Goal: Information Seeking & Learning: Learn about a topic

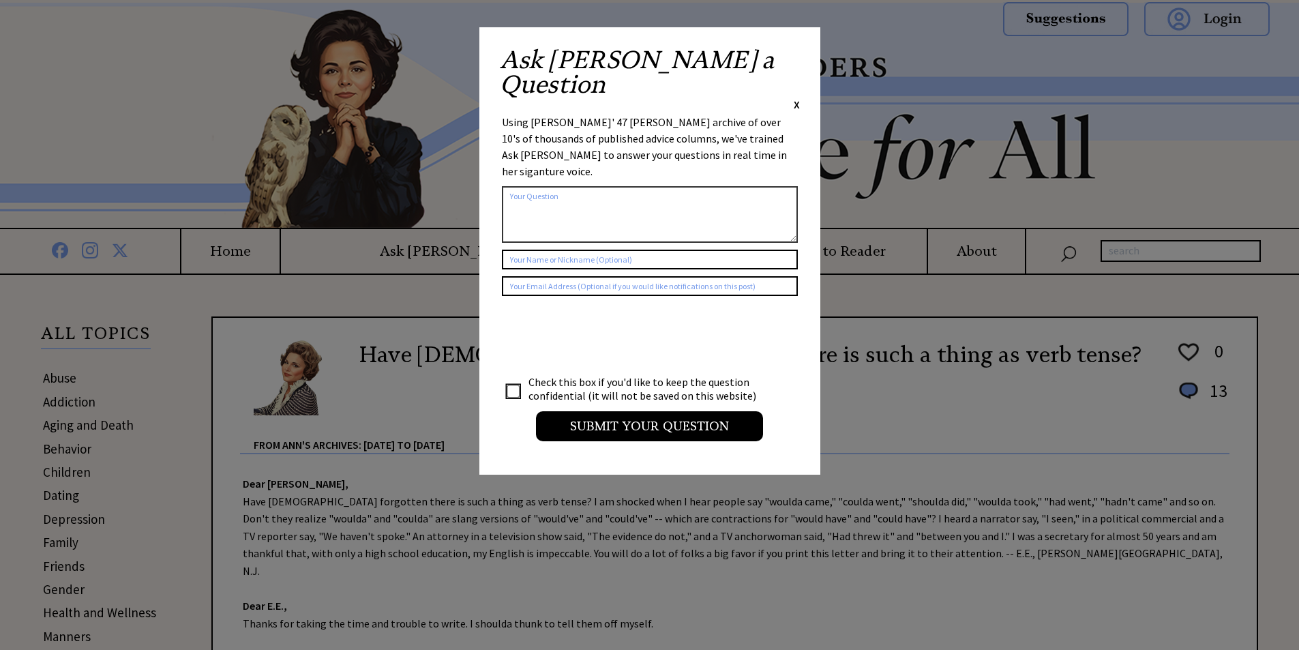
click at [790, 54] on div "Ask Ann a Question X" at bounding box center [650, 80] width 300 height 64
click at [796, 97] on span "X" at bounding box center [797, 104] width 6 height 14
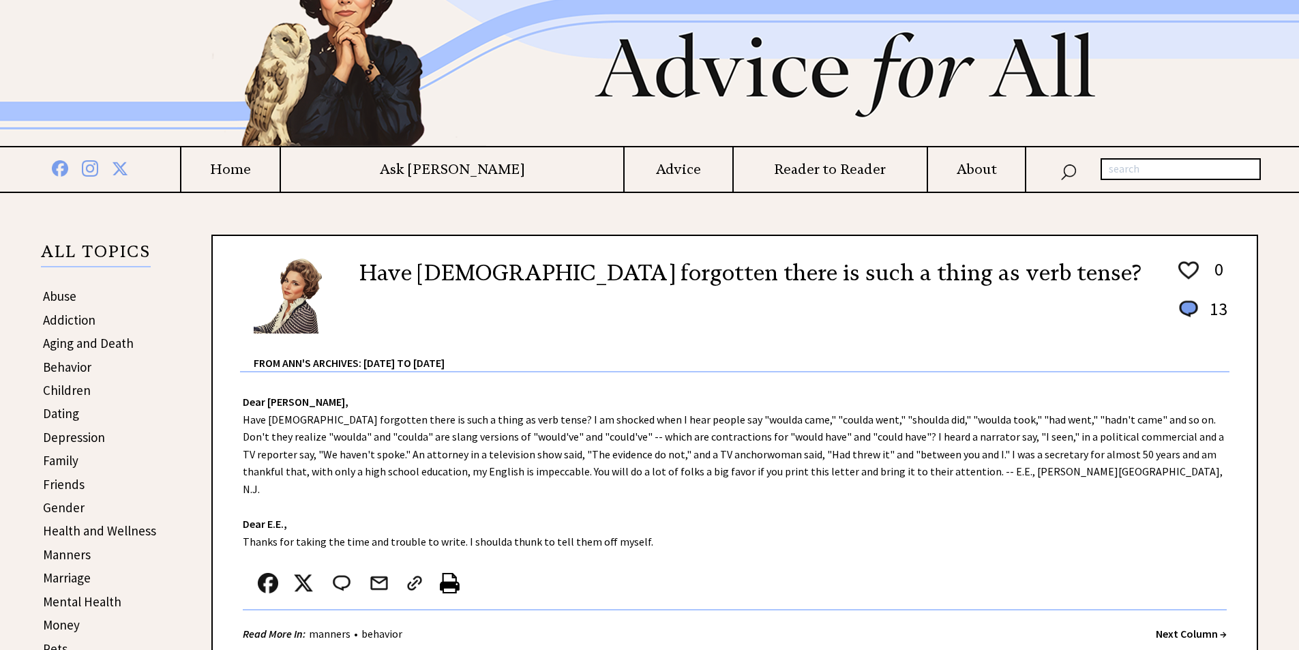
scroll to position [69, 0]
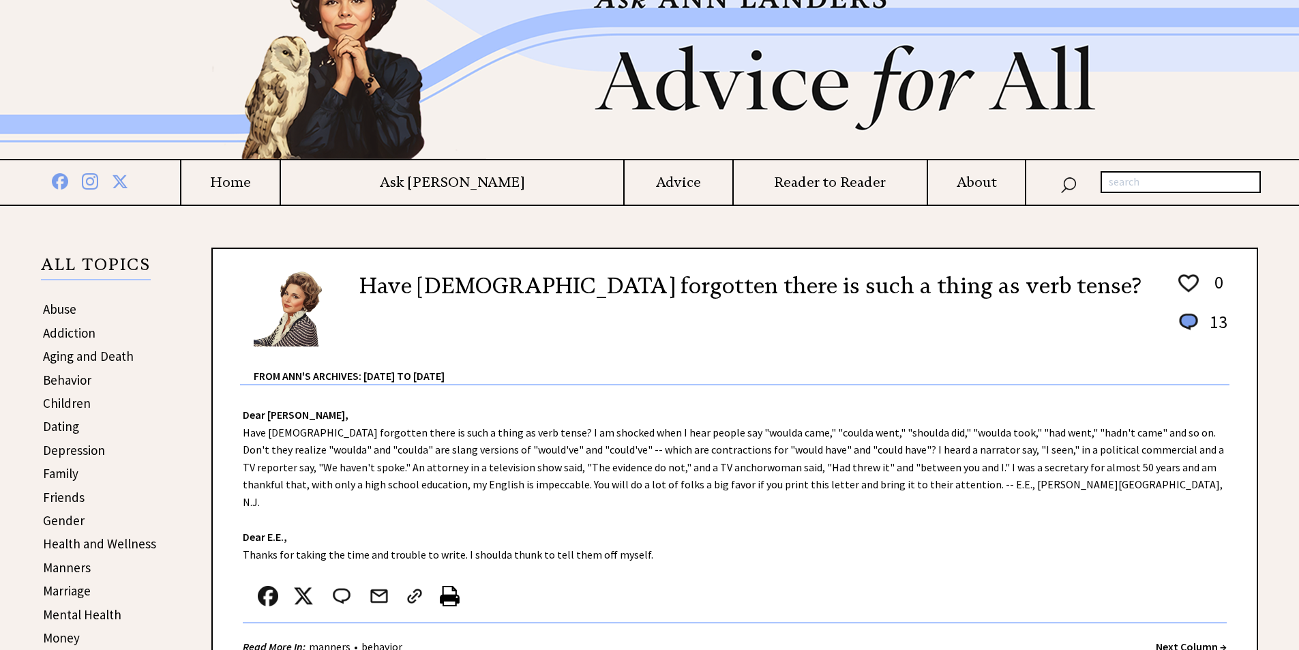
click at [100, 363] on link "Aging and Death" at bounding box center [88, 356] width 91 height 16
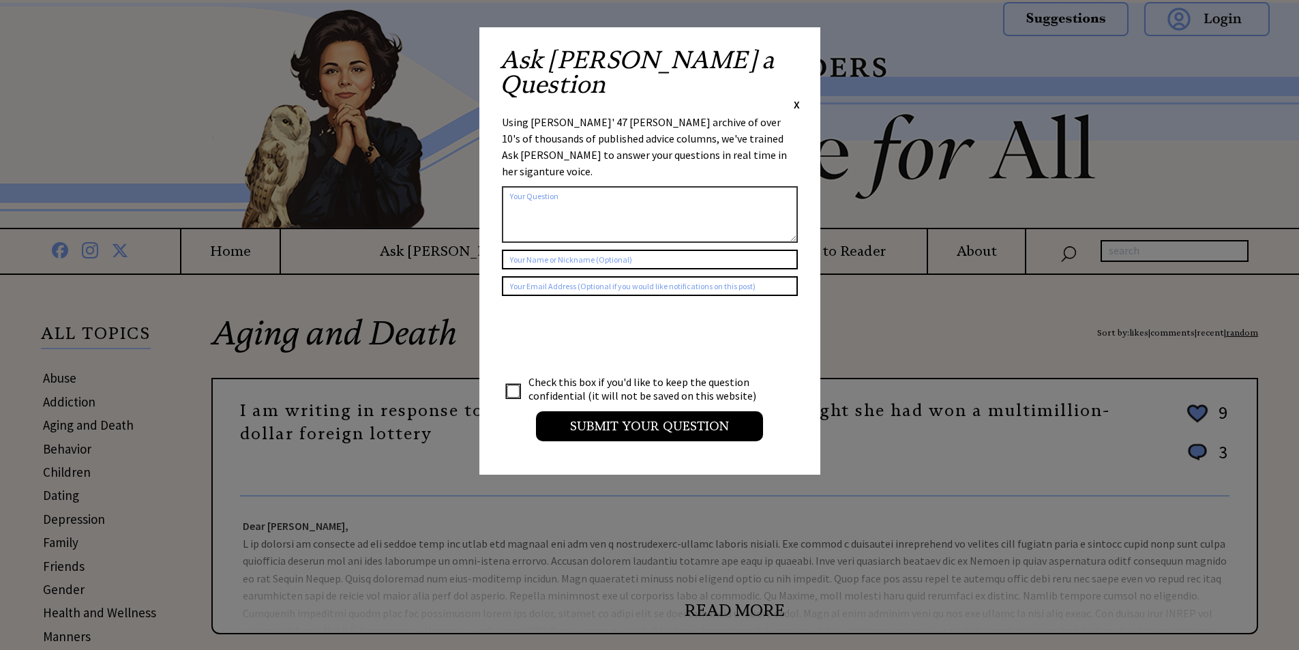
click at [798, 97] on span "X" at bounding box center [797, 104] width 6 height 14
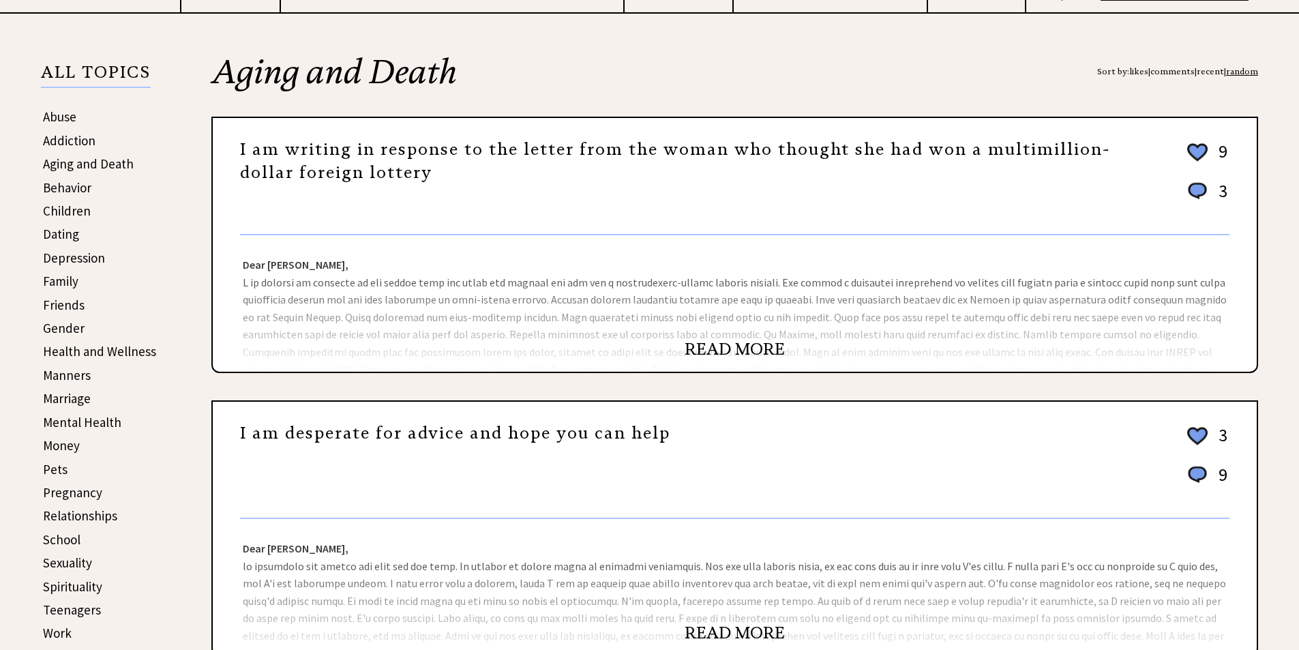
scroll to position [273, 0]
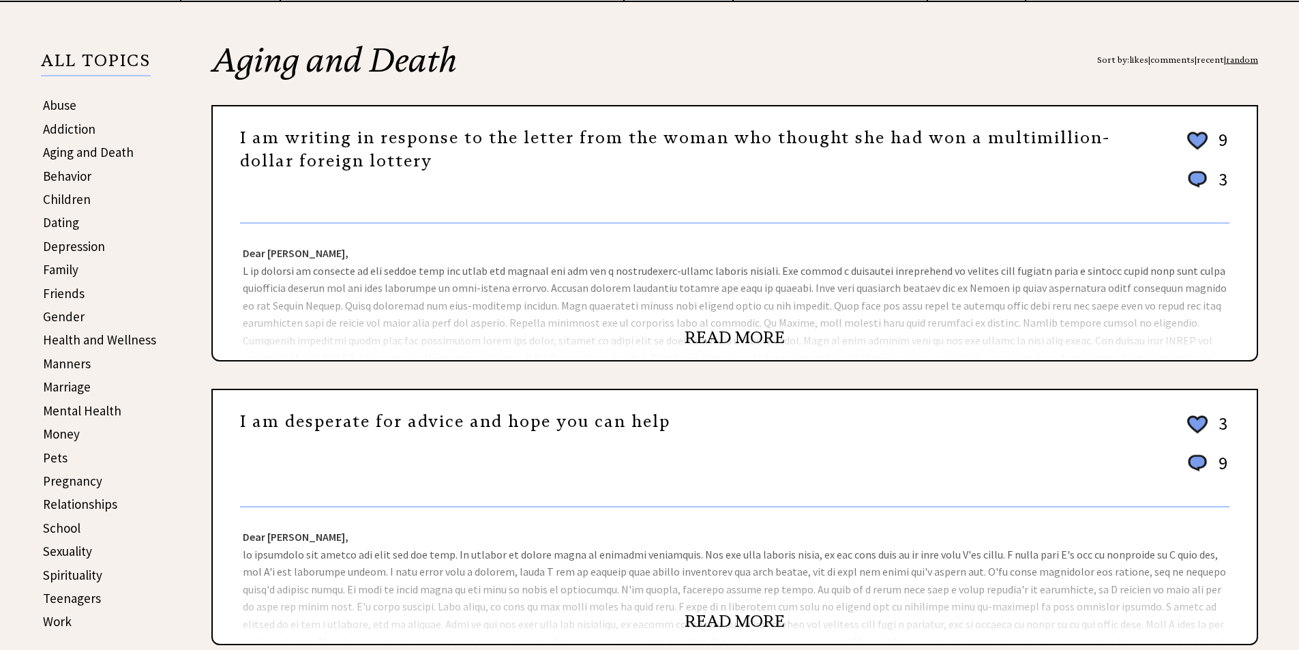
click at [741, 335] on link "READ MORE" at bounding box center [735, 337] width 100 height 20
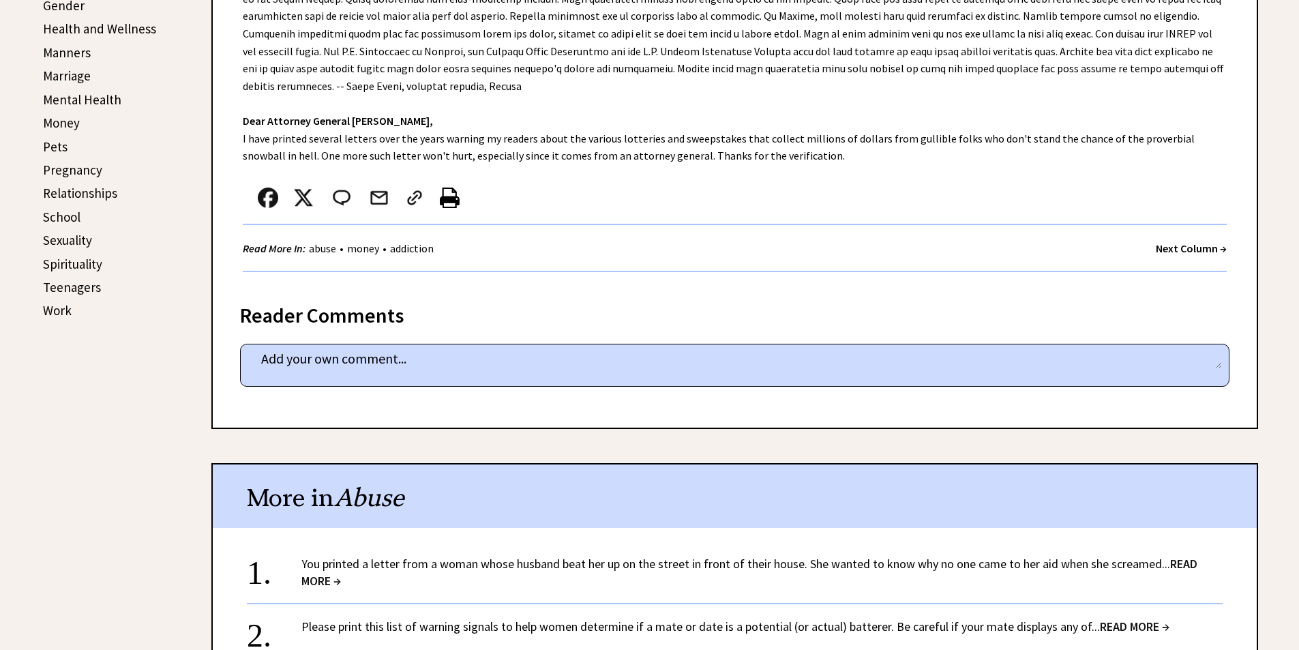
scroll to position [818, 0]
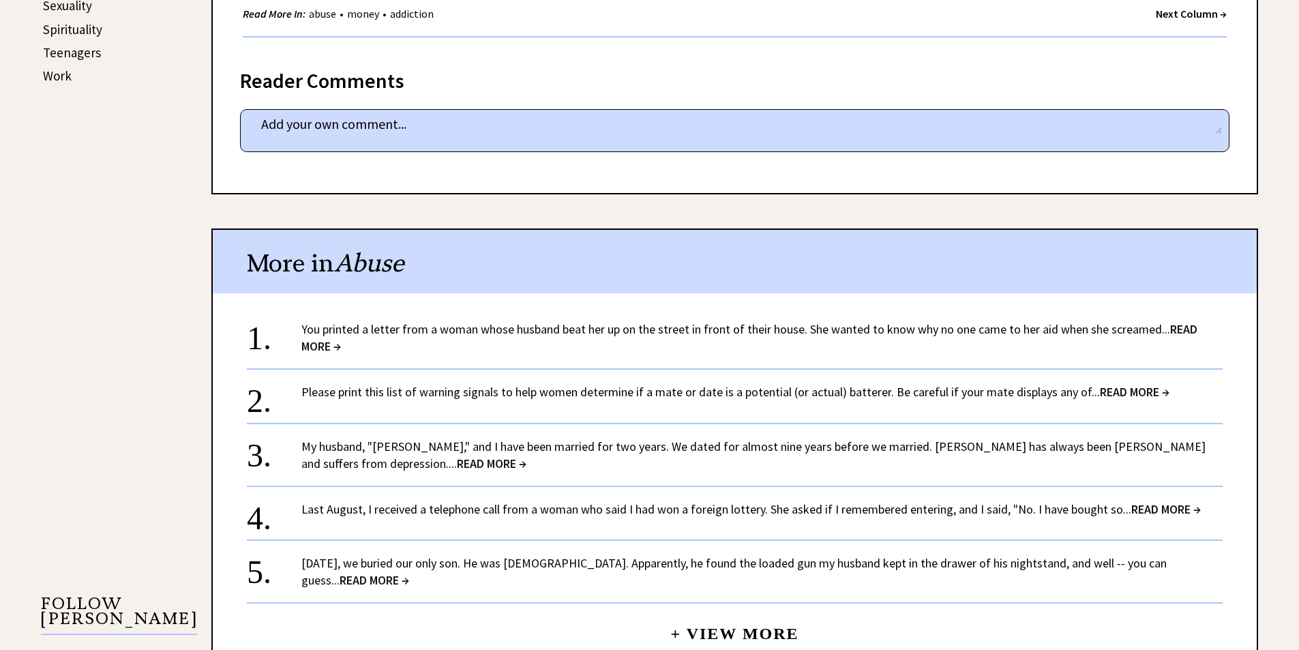
click at [1118, 330] on link "You printed a letter from a woman whose husband beat her up on the street in fr…" at bounding box center [749, 337] width 896 height 33
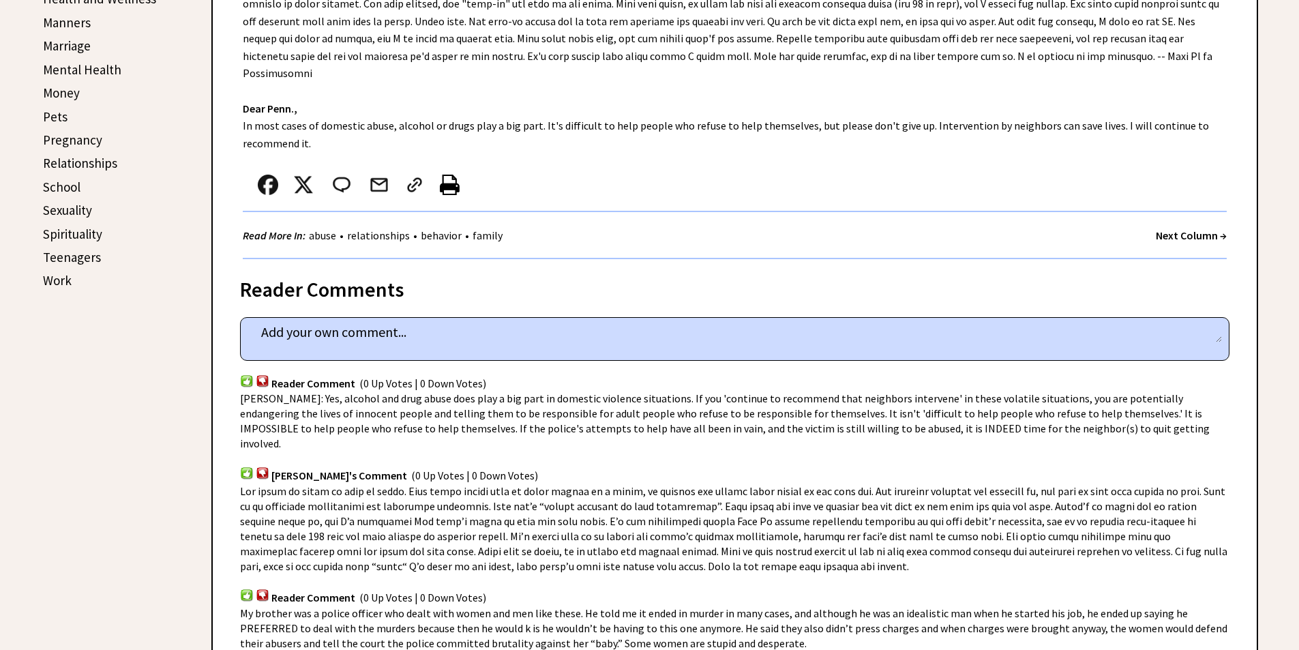
scroll to position [682, 0]
